Goal: Task Accomplishment & Management: Use online tool/utility

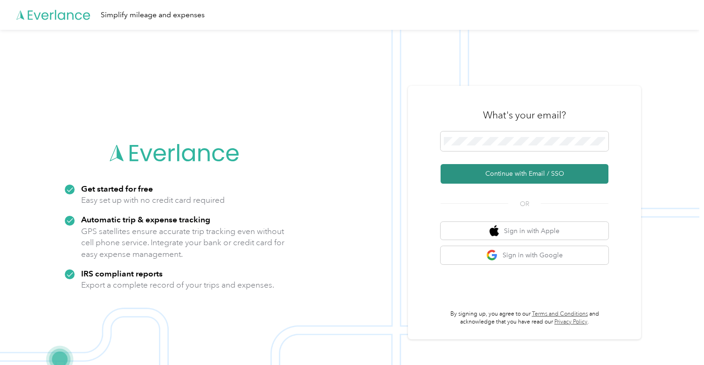
click at [509, 175] on button "Continue with Email / SSO" at bounding box center [524, 174] width 168 height 20
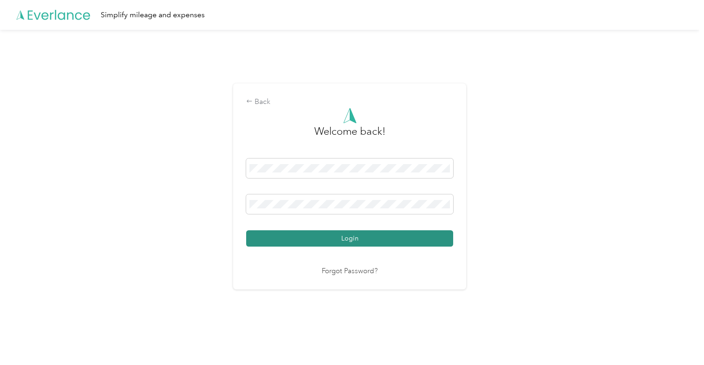
click at [339, 241] on button "Login" at bounding box center [349, 238] width 207 height 16
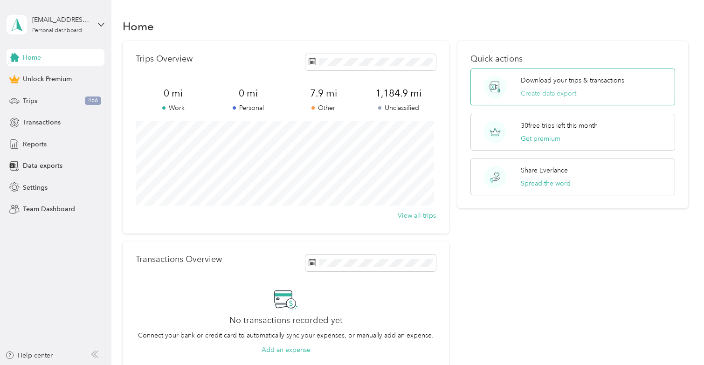
click at [550, 92] on button "Create data export" at bounding box center [548, 94] width 55 height 10
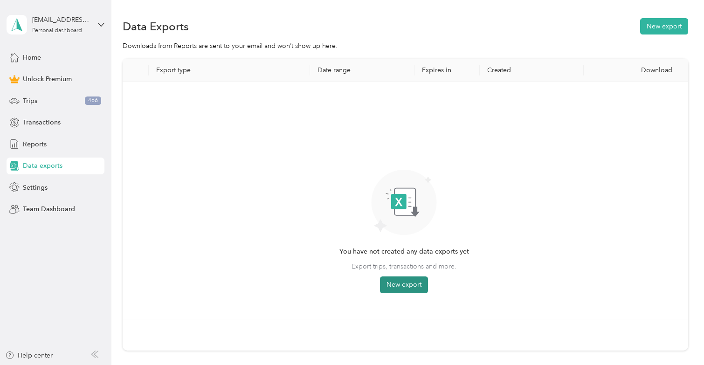
click at [393, 283] on button "New export" at bounding box center [404, 284] width 48 height 17
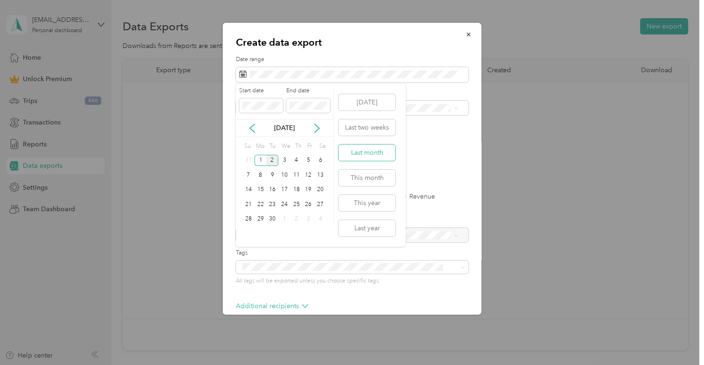
click at [380, 151] on button "Last month" at bounding box center [366, 152] width 57 height 16
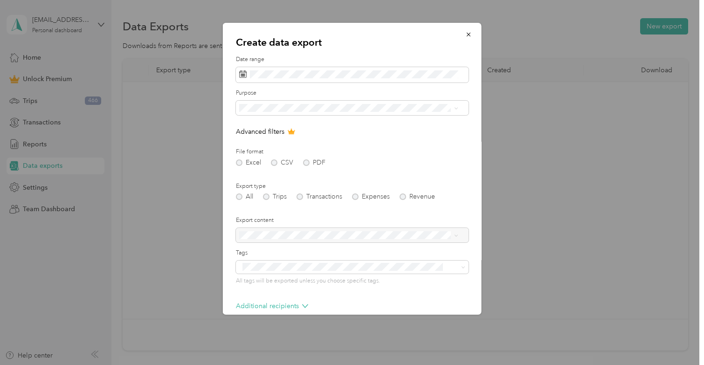
scroll to position [47, 0]
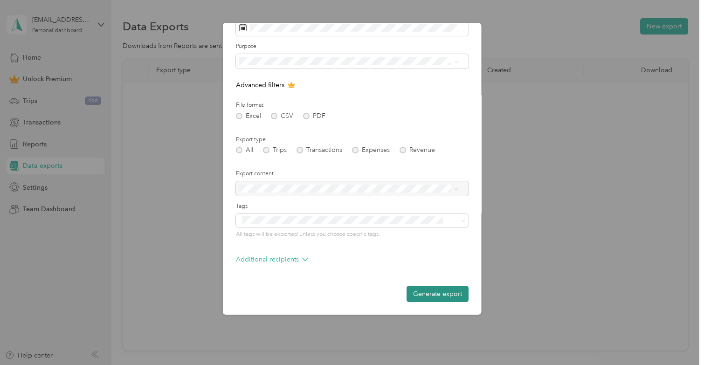
click at [437, 293] on button "Generate export" at bounding box center [437, 294] width 62 height 16
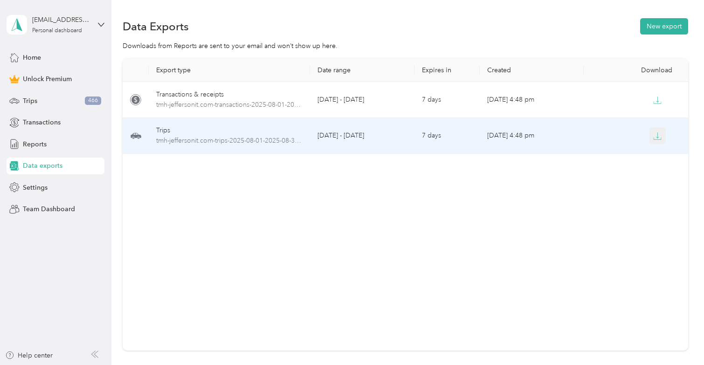
click at [656, 140] on icon "button" at bounding box center [657, 136] width 8 height 8
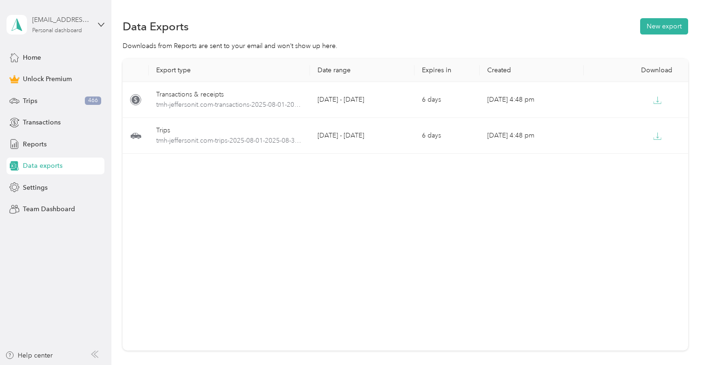
click at [47, 17] on div "[EMAIL_ADDRESS][DOMAIN_NAME]" at bounding box center [61, 20] width 58 height 10
click at [37, 79] on div "Log out" at bounding box center [105, 74] width 183 height 16
